Goal: Navigation & Orientation: Find specific page/section

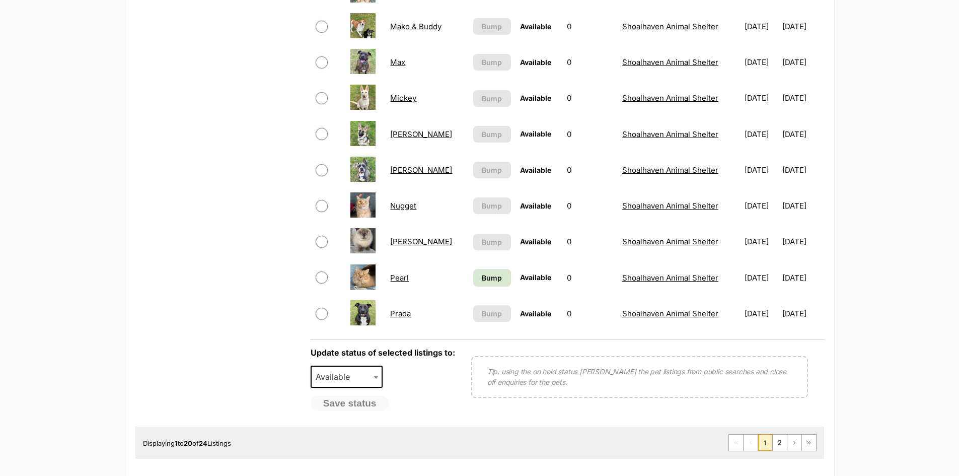
scroll to position [654, 0]
click at [780, 441] on link "2" at bounding box center [780, 442] width 14 height 16
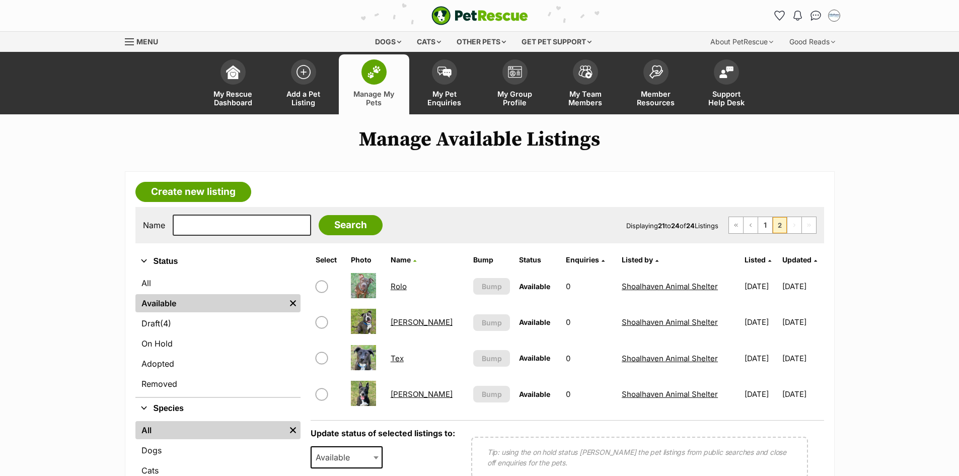
click at [397, 285] on link "Rolo" at bounding box center [399, 286] width 16 height 10
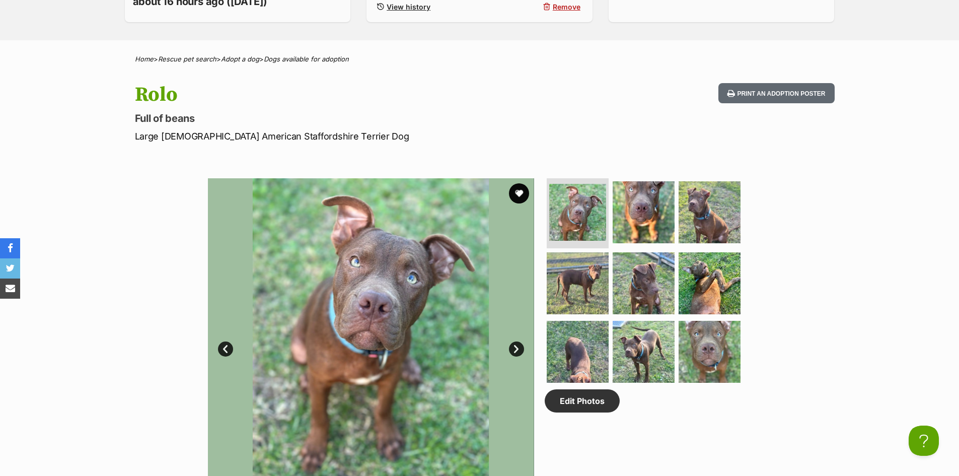
scroll to position [50, 0]
